Goal: Navigation & Orientation: Find specific page/section

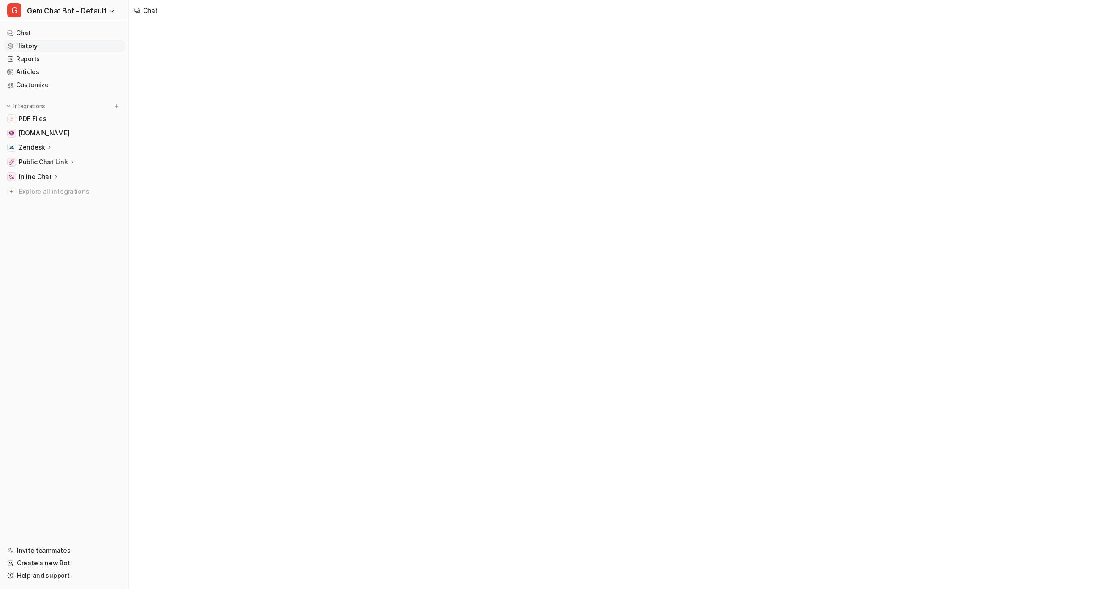
click at [38, 47] on link "History" at bounding box center [64, 46] width 121 height 13
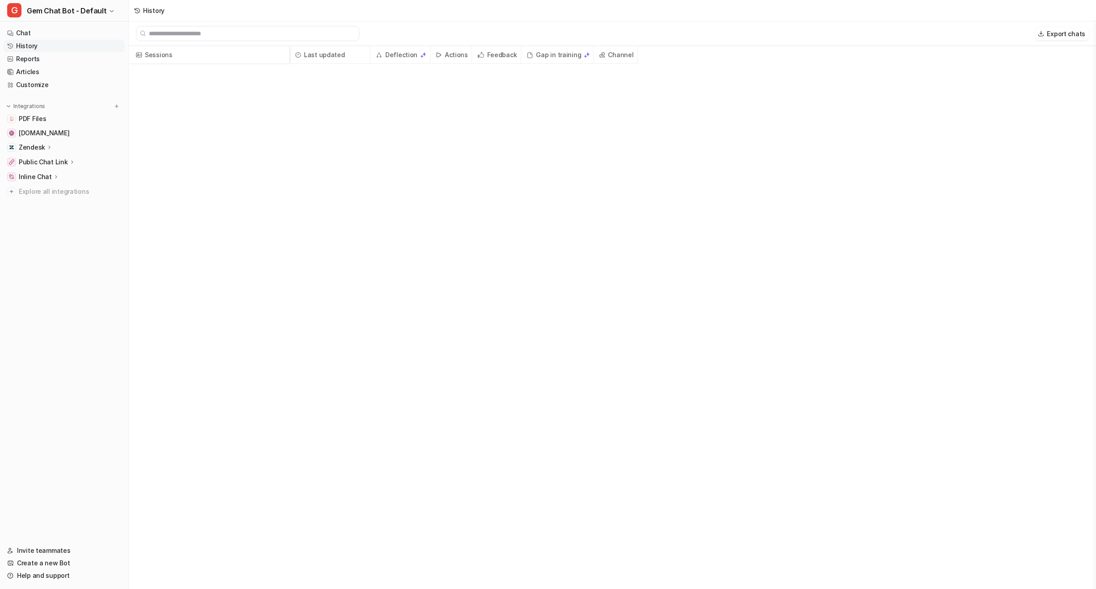
click at [78, 43] on link "History" at bounding box center [64, 46] width 121 height 13
click at [83, 35] on link "Chat" at bounding box center [64, 33] width 121 height 13
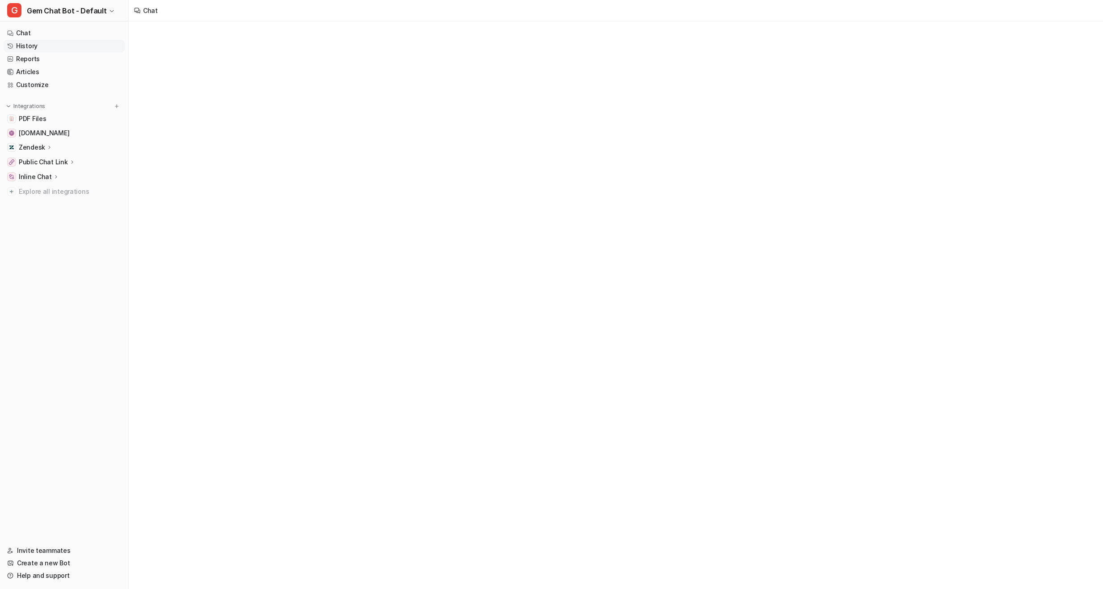
click at [82, 44] on link "History" at bounding box center [64, 46] width 121 height 13
